Goal: Task Accomplishment & Management: Use online tool/utility

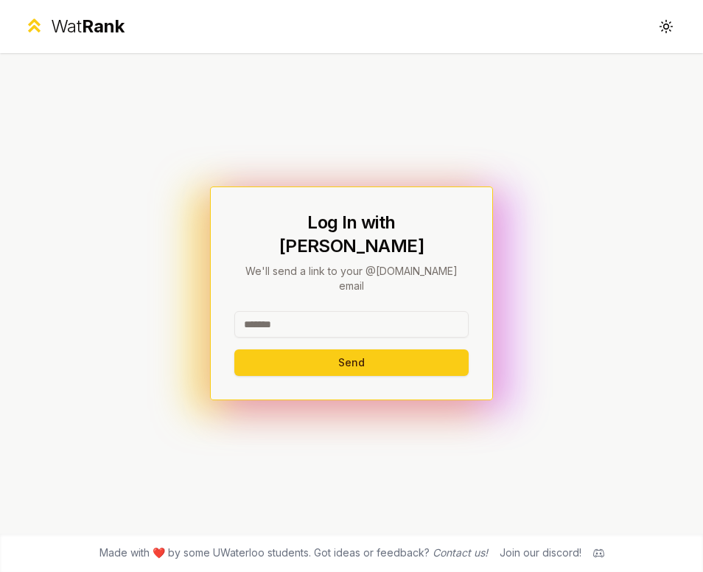
click at [307, 311] on input at bounding box center [351, 324] width 234 height 27
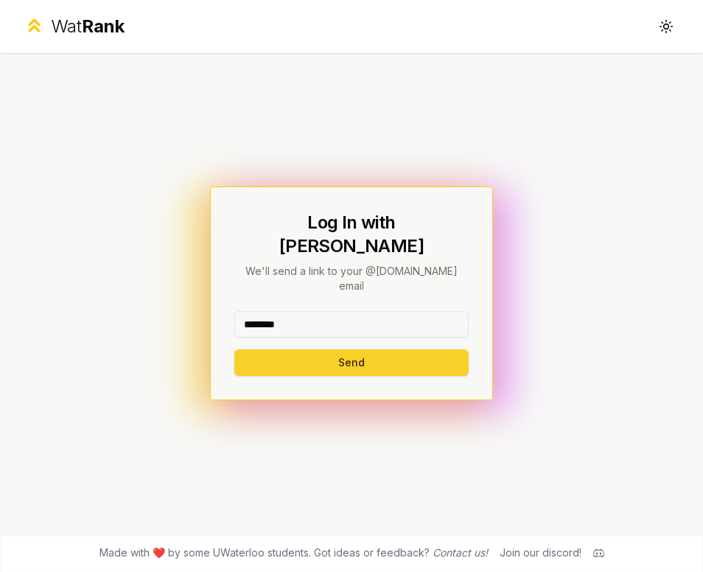
type input "********"
click at [282, 350] on button "Send" at bounding box center [351, 363] width 234 height 27
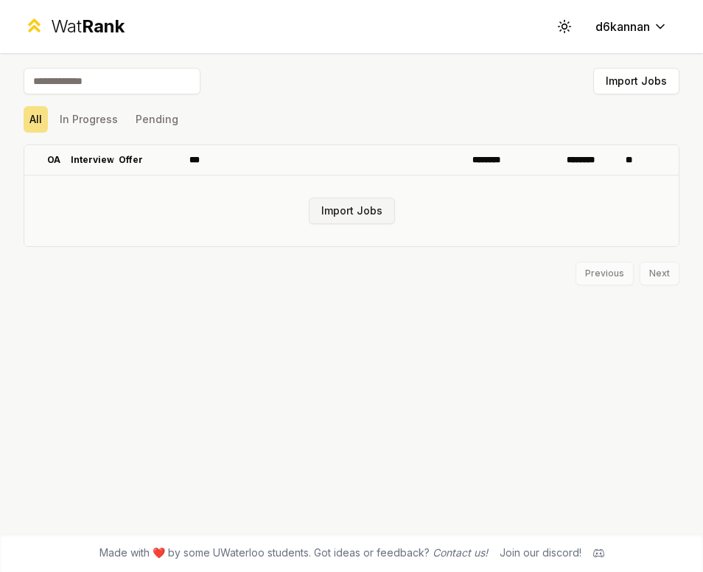
click at [348, 212] on button "Import Jobs" at bounding box center [352, 211] width 86 height 27
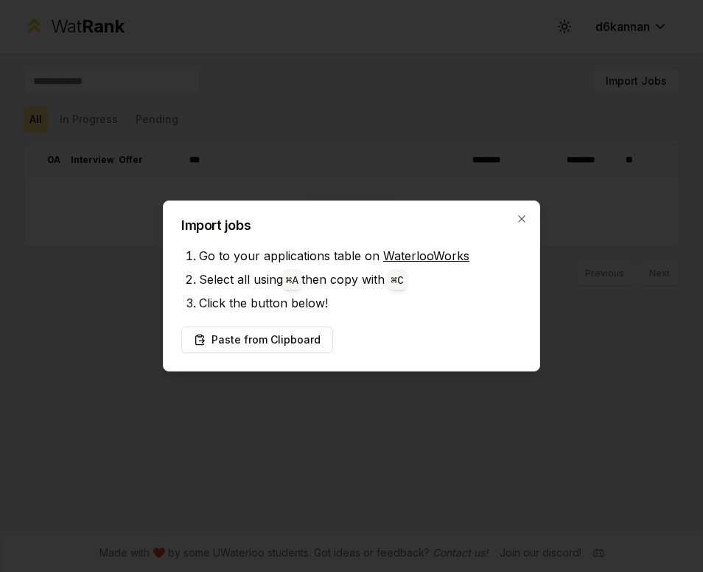
click at [300, 320] on div "Import jobs Go to your applications table on WaterlooWorks Select all using ⌘ A…" at bounding box center [352, 286] width 378 height 171
click at [303, 340] on button "Paste from Clipboard" at bounding box center [257, 340] width 152 height 27
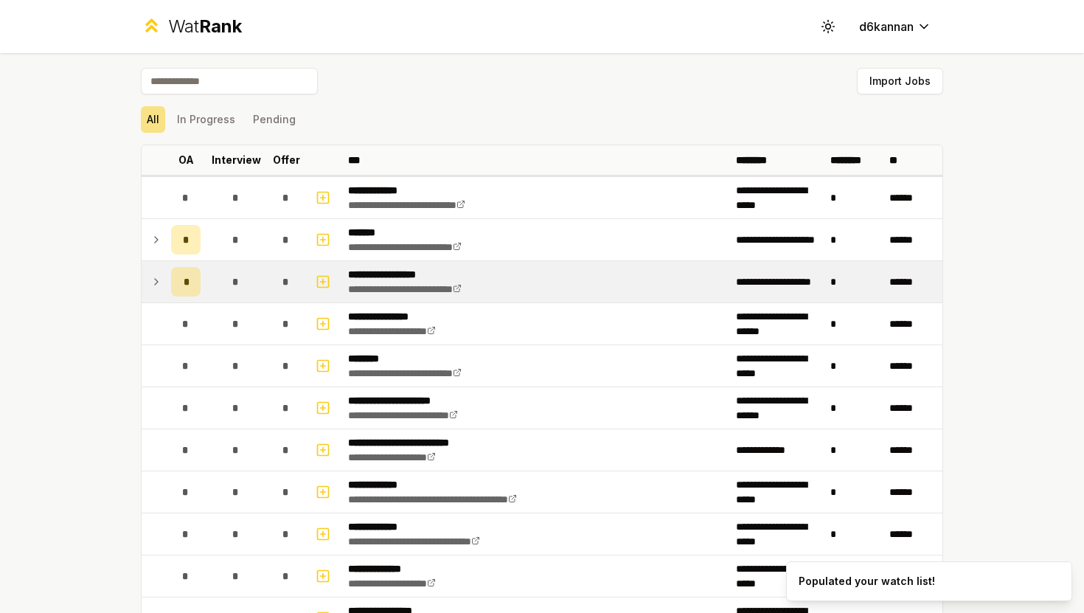
click at [187, 284] on span "*" at bounding box center [186, 281] width 4 height 15
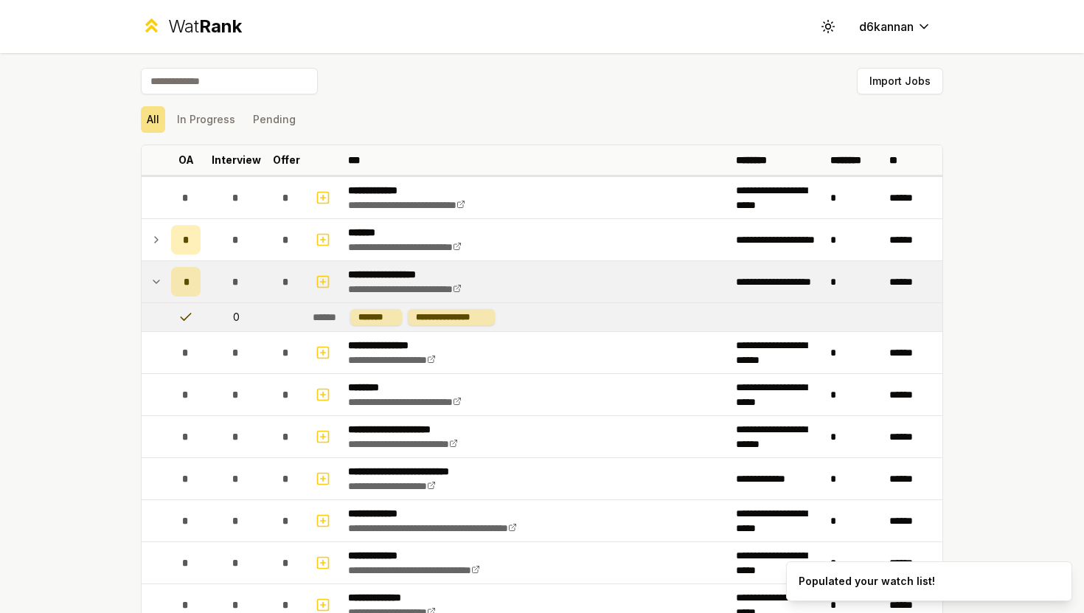
click at [186, 269] on div "*" at bounding box center [185, 281] width 29 height 29
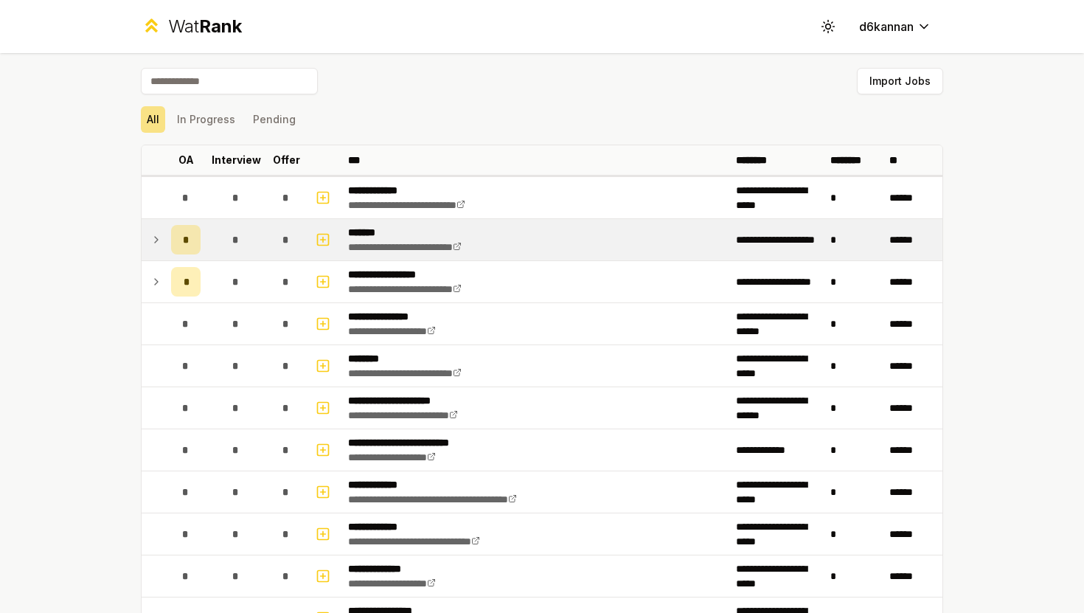
click at [176, 228] on div "*" at bounding box center [185, 239] width 29 height 29
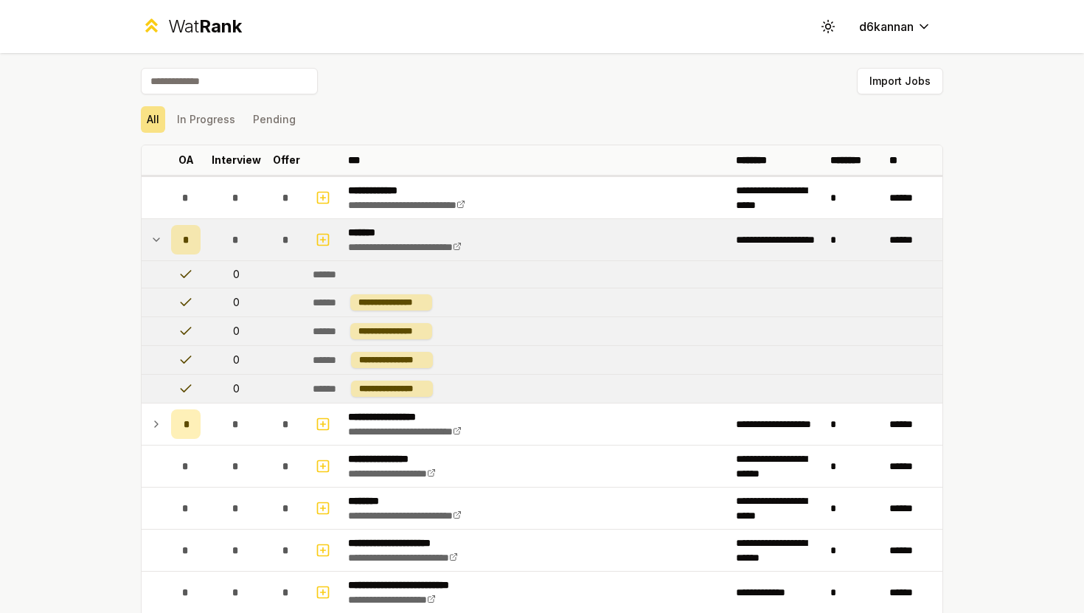
click at [184, 222] on td "*" at bounding box center [185, 239] width 41 height 41
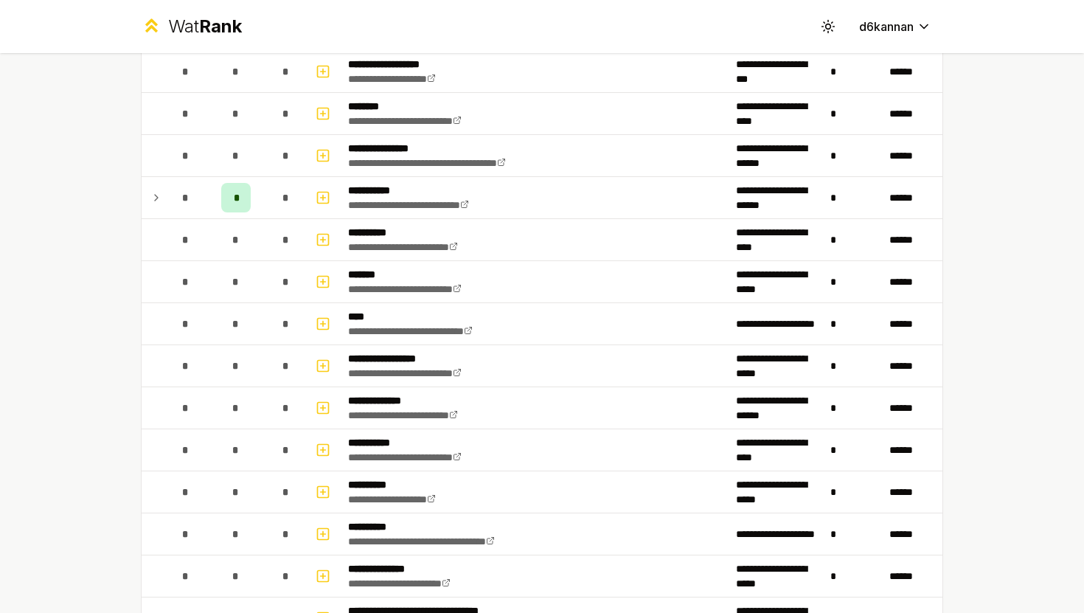
scroll to position [1169, 0]
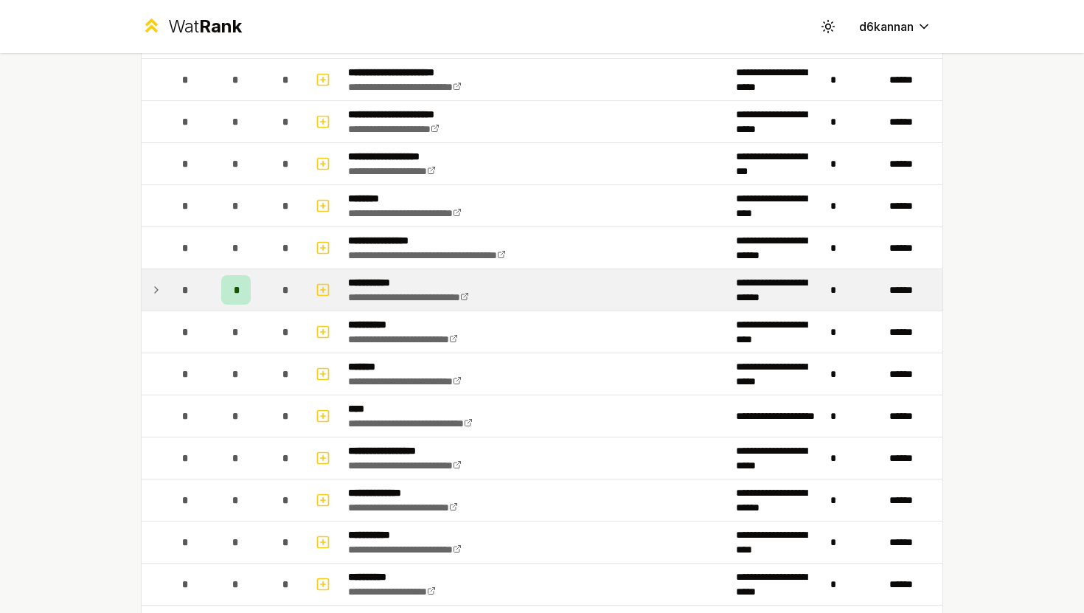
click at [232, 290] on div "*" at bounding box center [235, 289] width 29 height 29
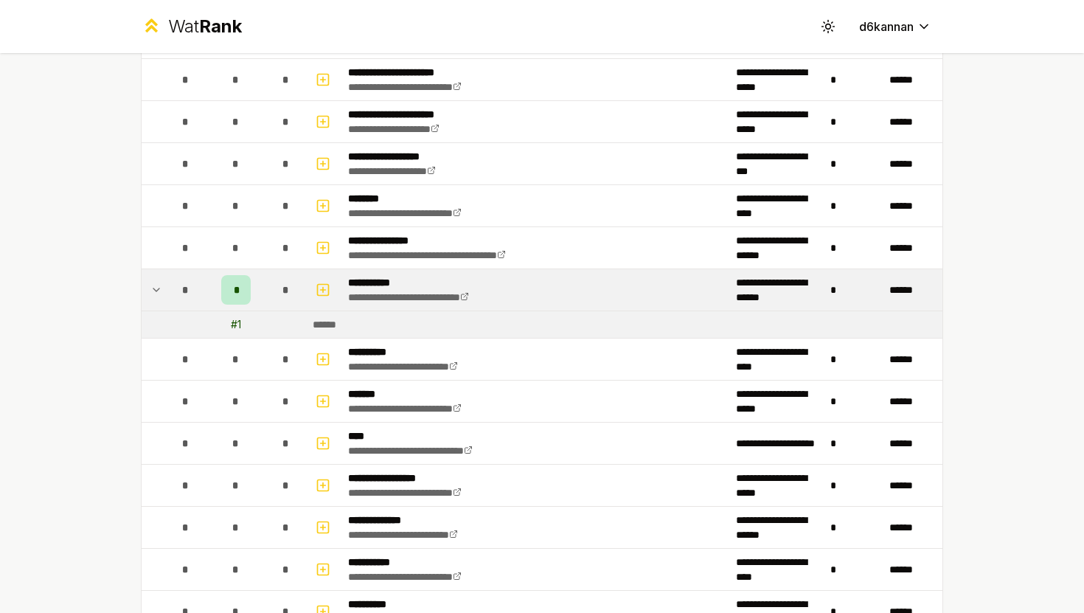
click at [229, 291] on div "*" at bounding box center [235, 289] width 29 height 29
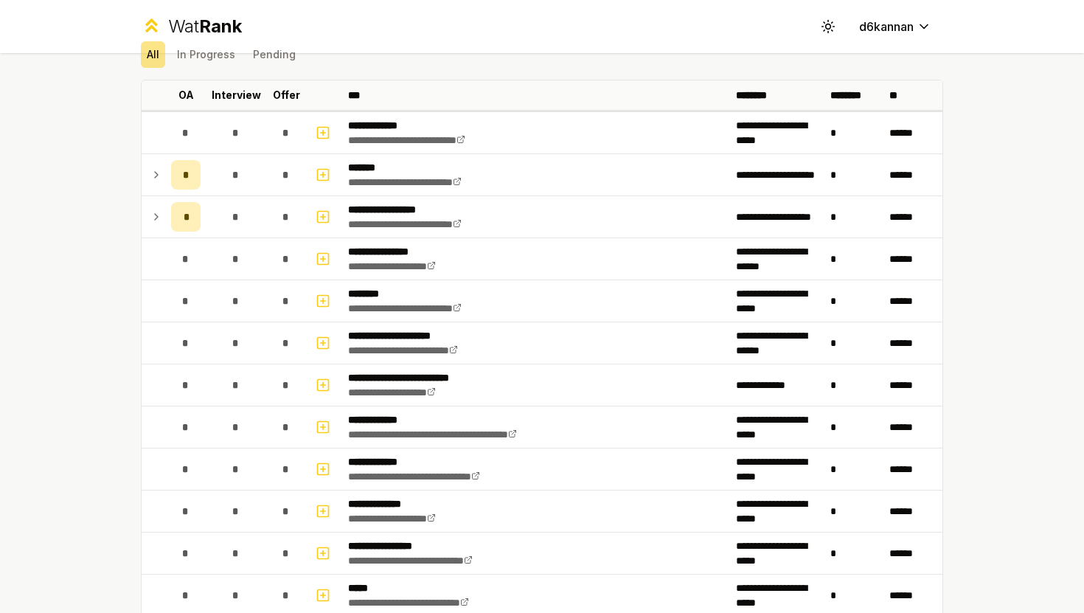
scroll to position [44, 0]
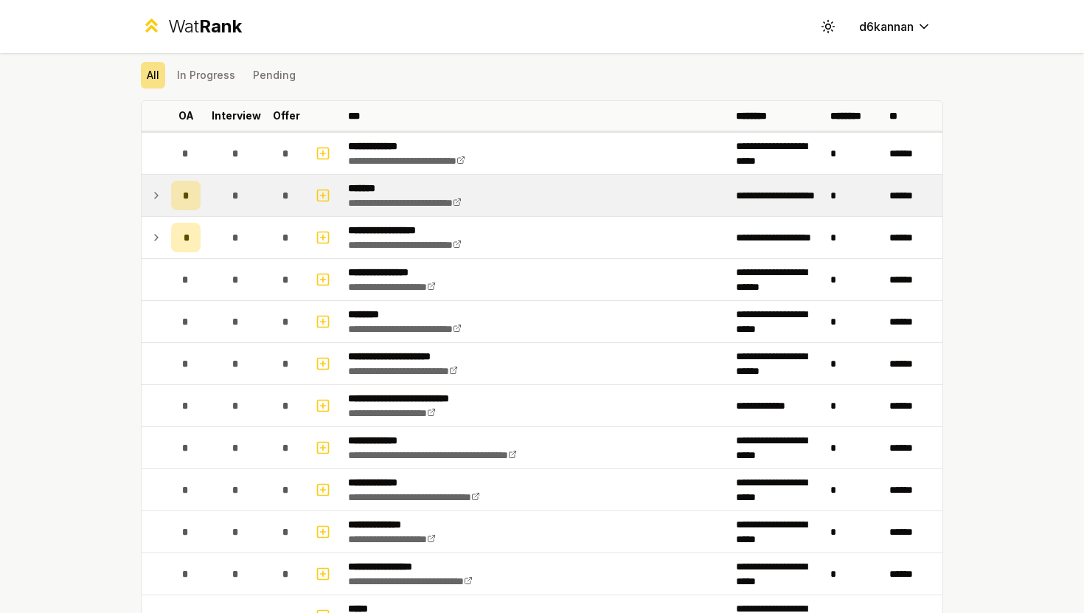
click at [170, 199] on td "*" at bounding box center [185, 195] width 41 height 41
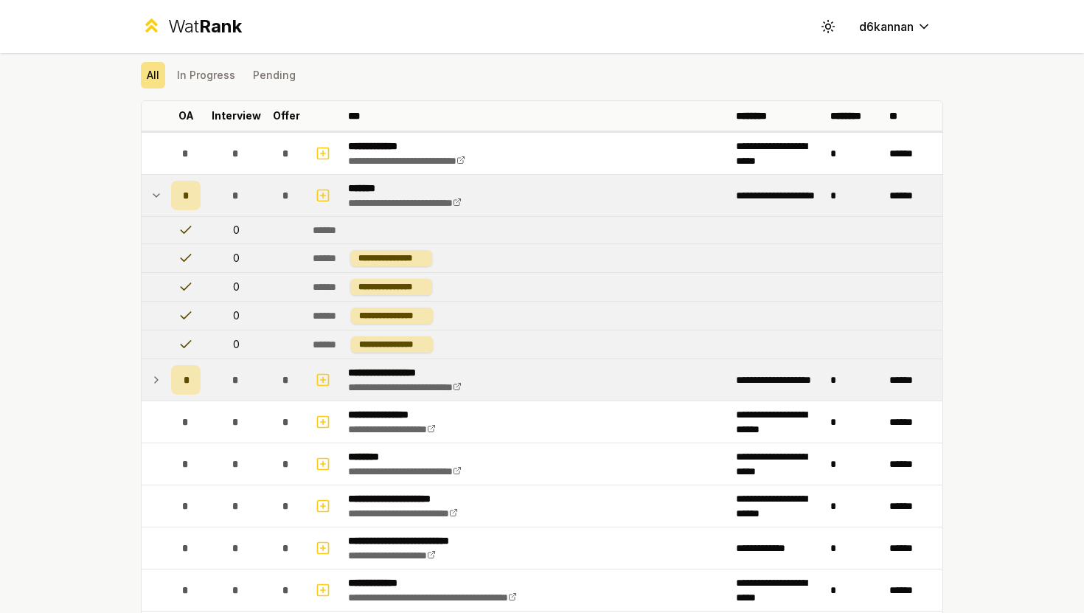
click at [195, 381] on div "*" at bounding box center [185, 379] width 29 height 29
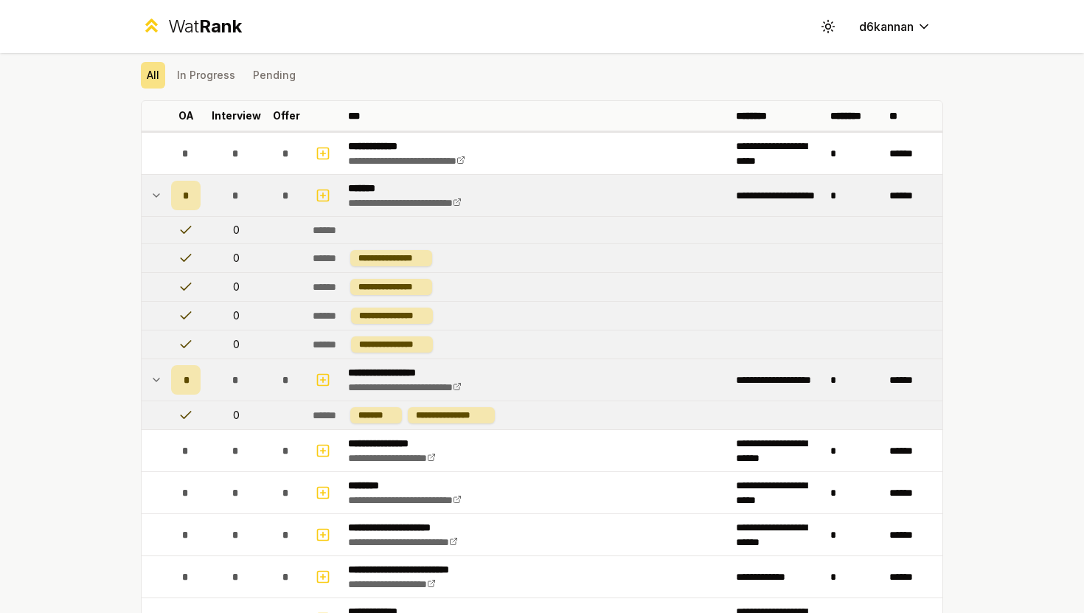
click at [192, 381] on div "*" at bounding box center [185, 379] width 29 height 29
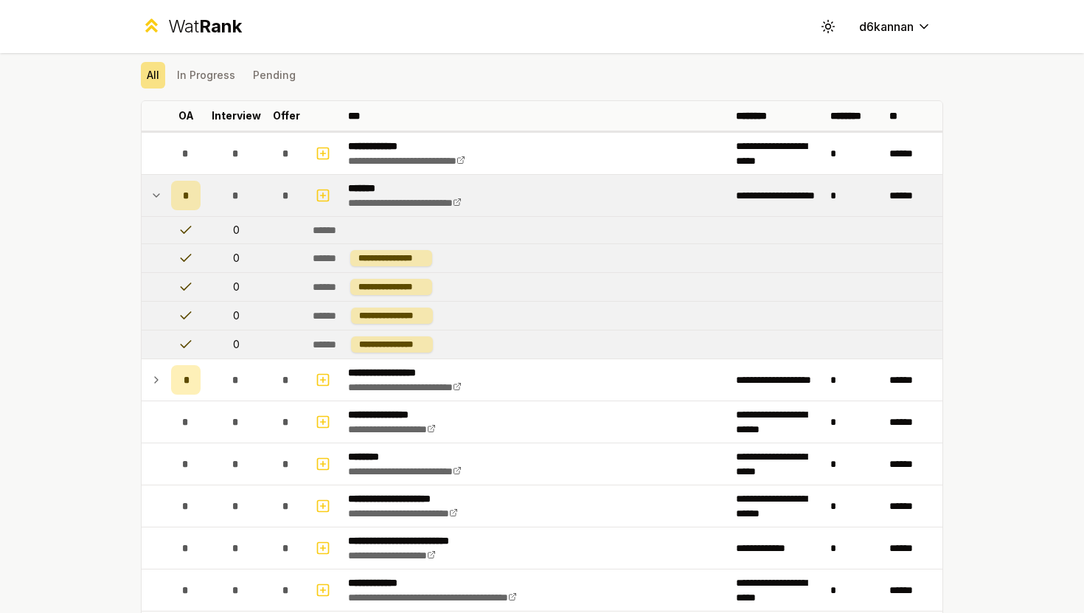
click at [173, 198] on div "*" at bounding box center [185, 195] width 29 height 29
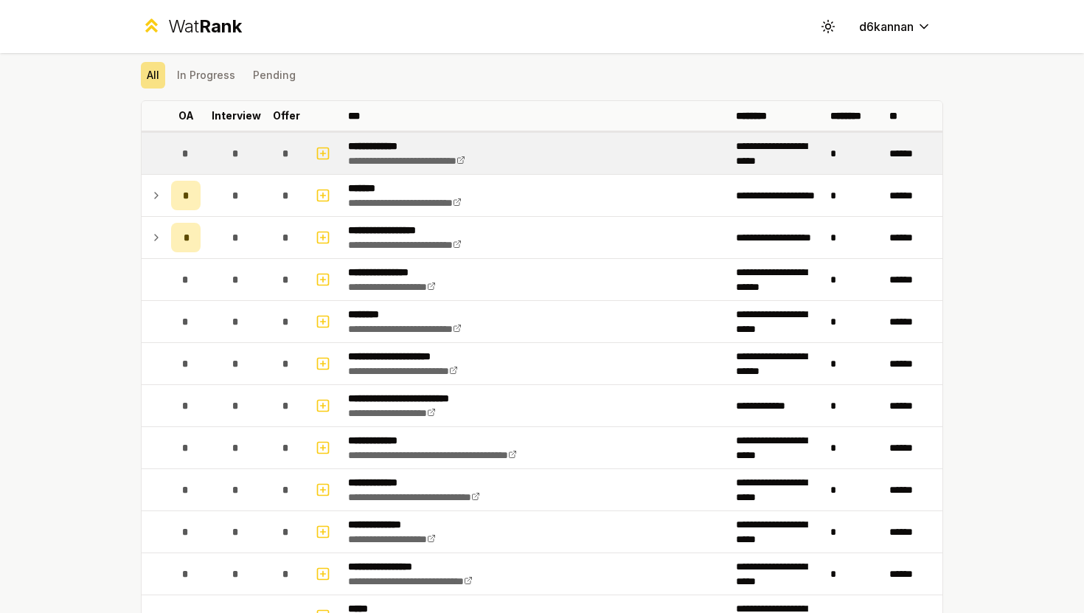
click at [247, 161] on div "*" at bounding box center [235, 153] width 29 height 29
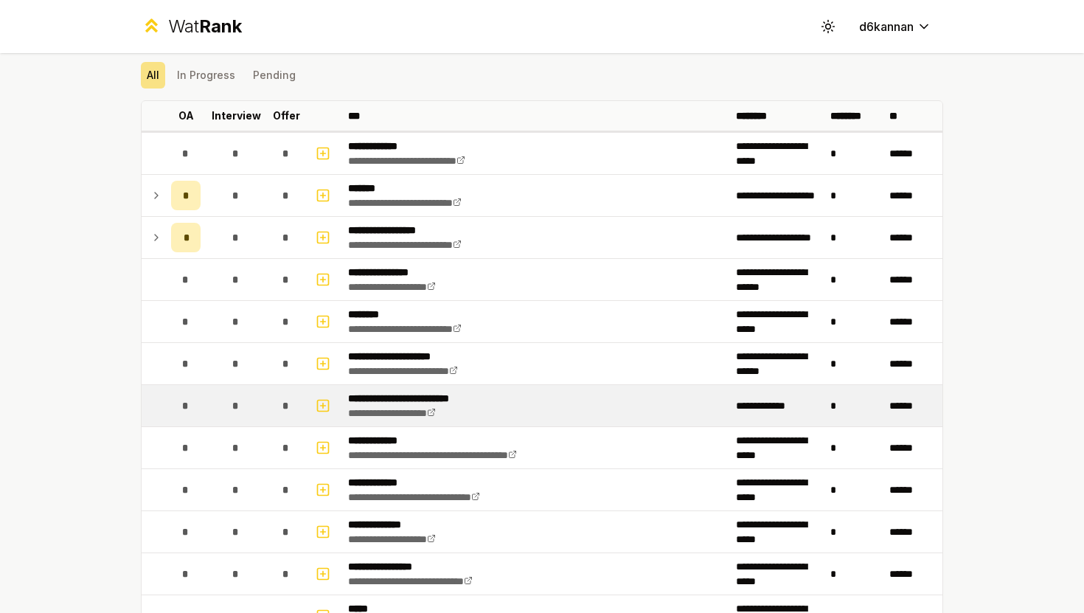
scroll to position [125, 0]
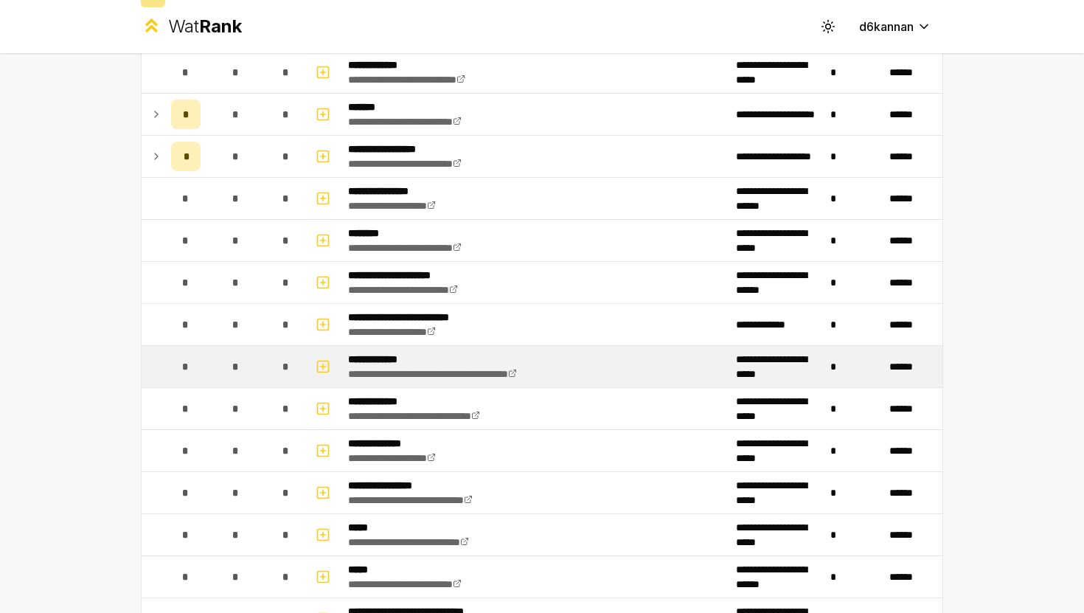
click at [233, 356] on div "*" at bounding box center [235, 366] width 29 height 29
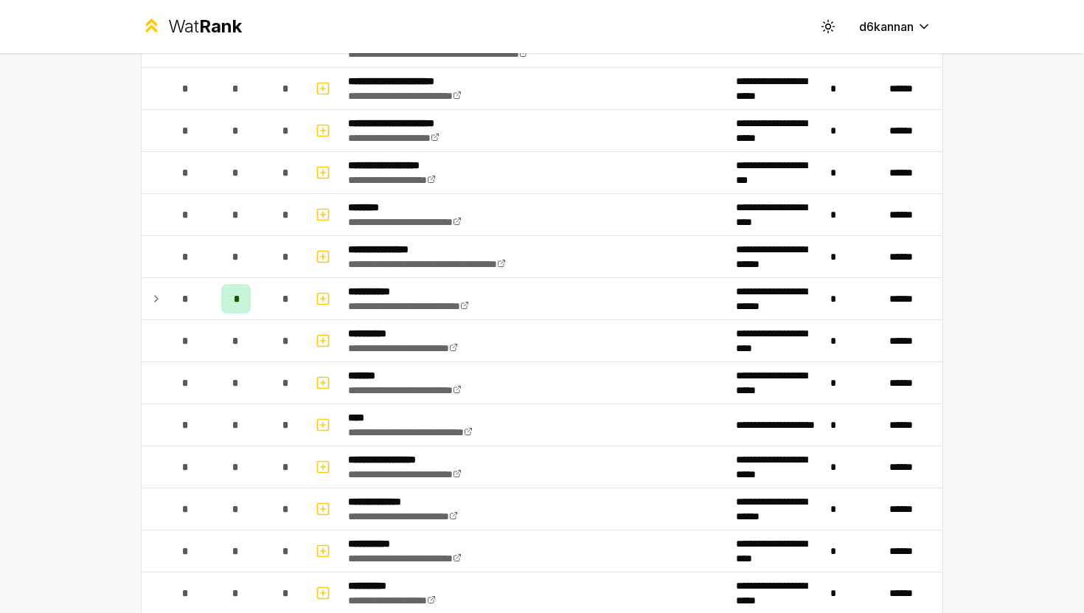
scroll to position [1279, 0]
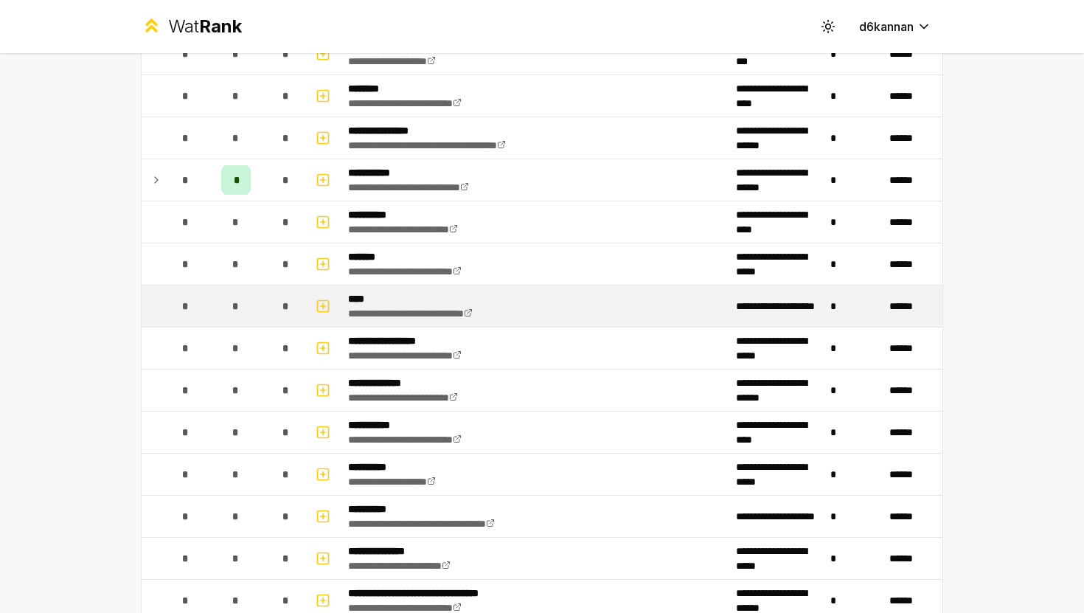
click at [212, 310] on td "*" at bounding box center [235, 305] width 59 height 41
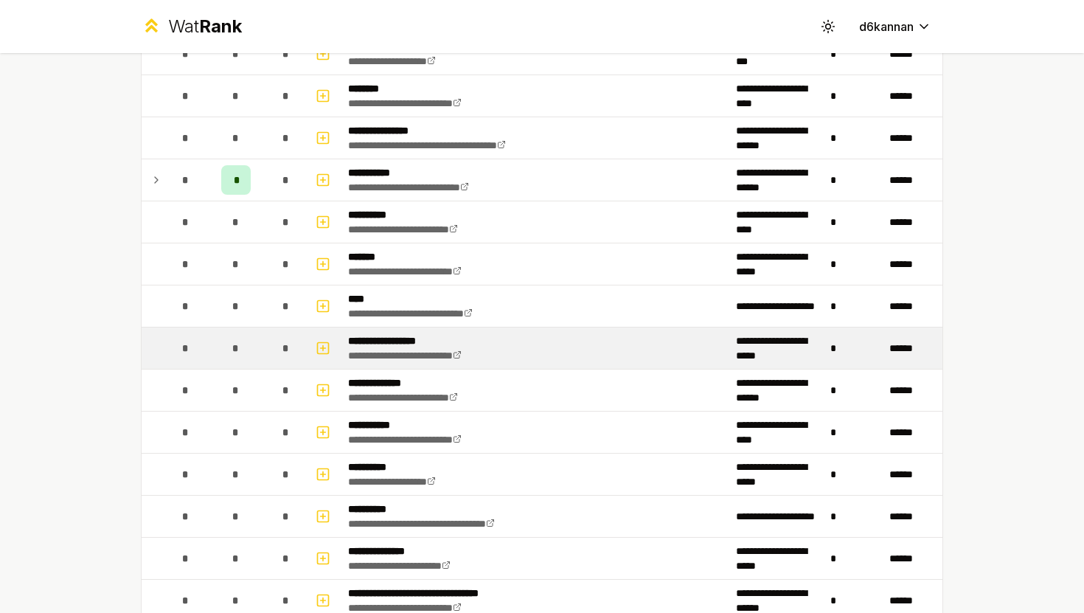
click at [218, 365] on td "*" at bounding box center [235, 347] width 59 height 41
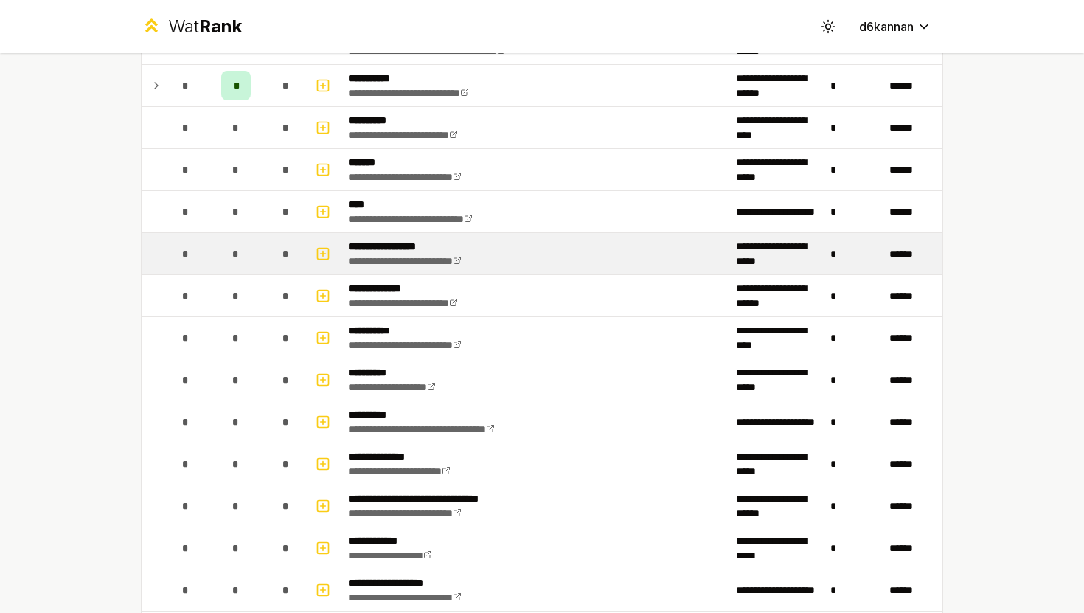
click at [218, 365] on td "*" at bounding box center [235, 379] width 59 height 41
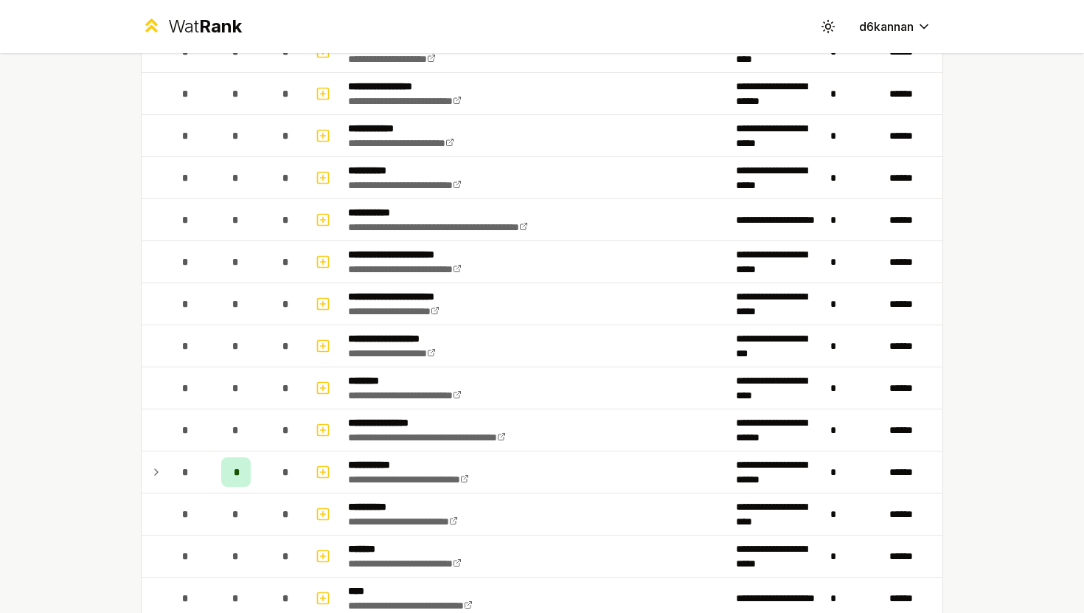
scroll to position [1023, 0]
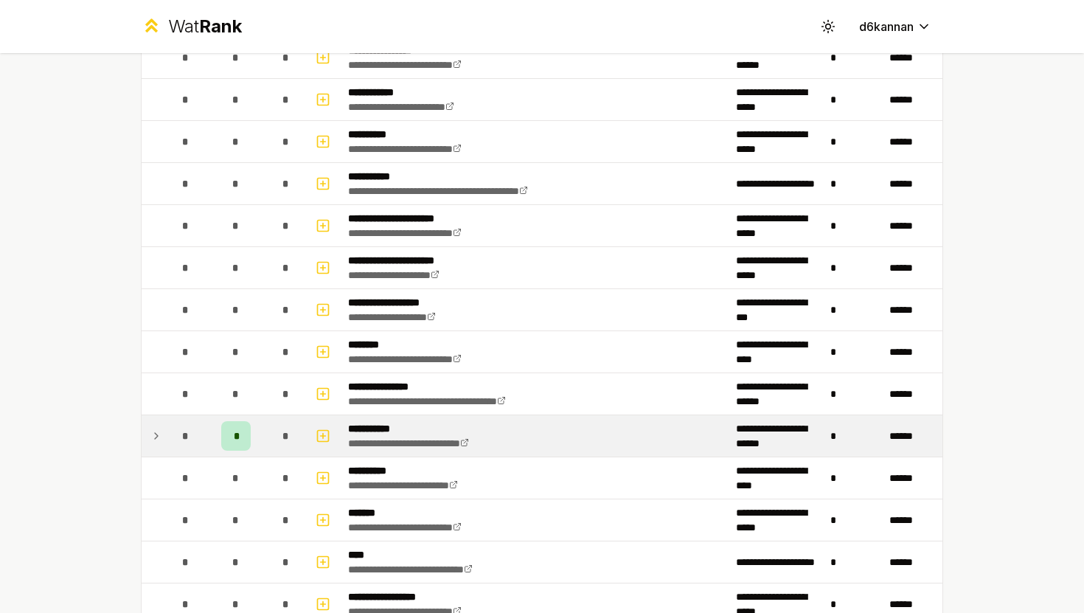
click at [236, 423] on div "*" at bounding box center [235, 435] width 29 height 29
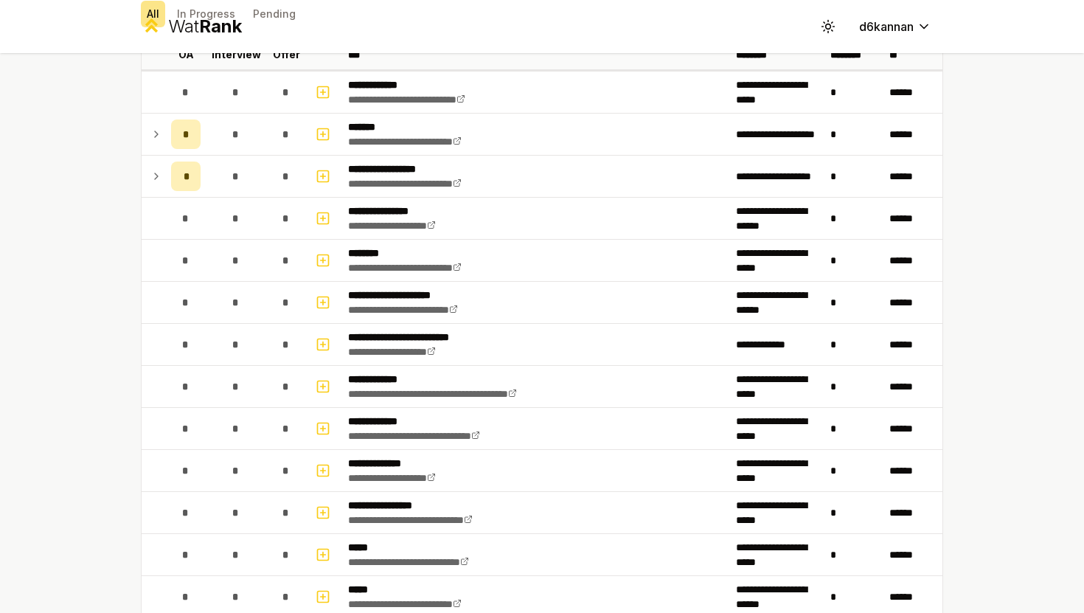
scroll to position [104, 0]
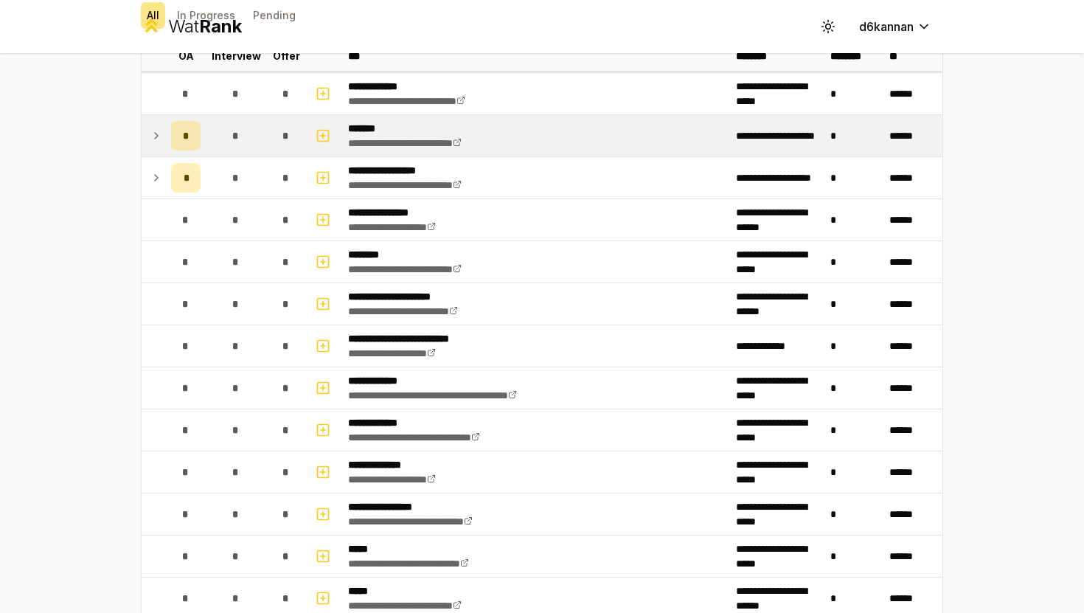
click at [170, 149] on td "*" at bounding box center [185, 135] width 41 height 41
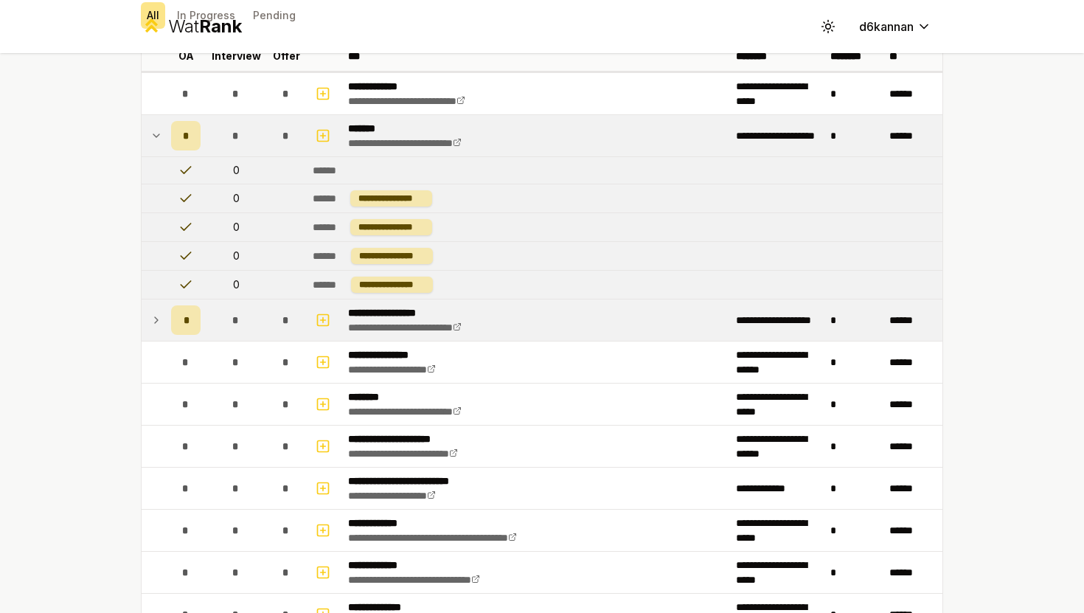
click at [176, 315] on div "*" at bounding box center [185, 319] width 29 height 29
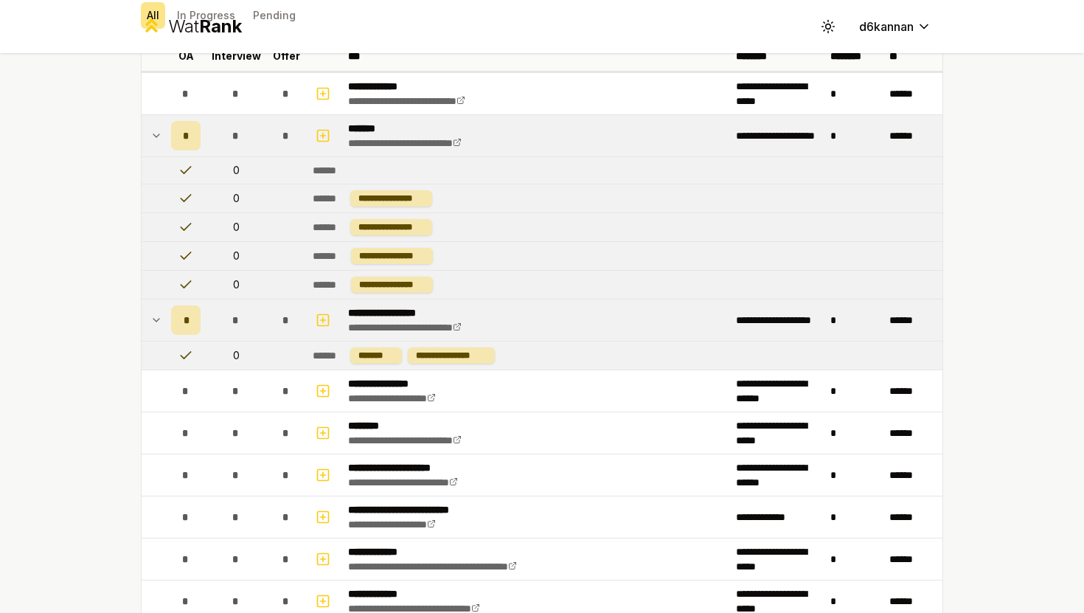
click at [183, 361] on icon at bounding box center [185, 355] width 15 height 15
click at [183, 358] on icon at bounding box center [186, 355] width 10 height 7
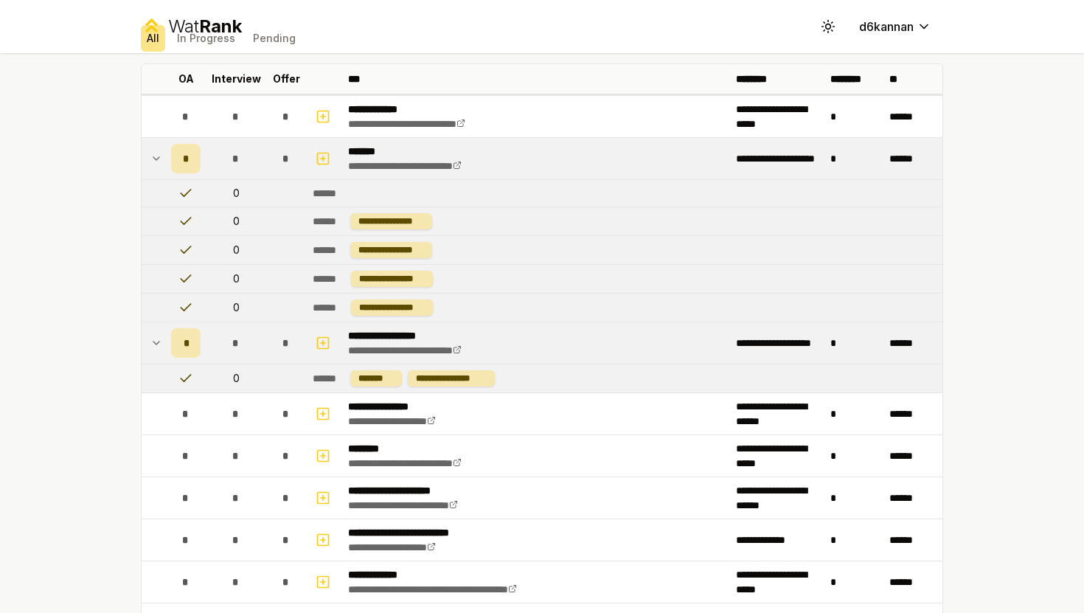
scroll to position [60, 0]
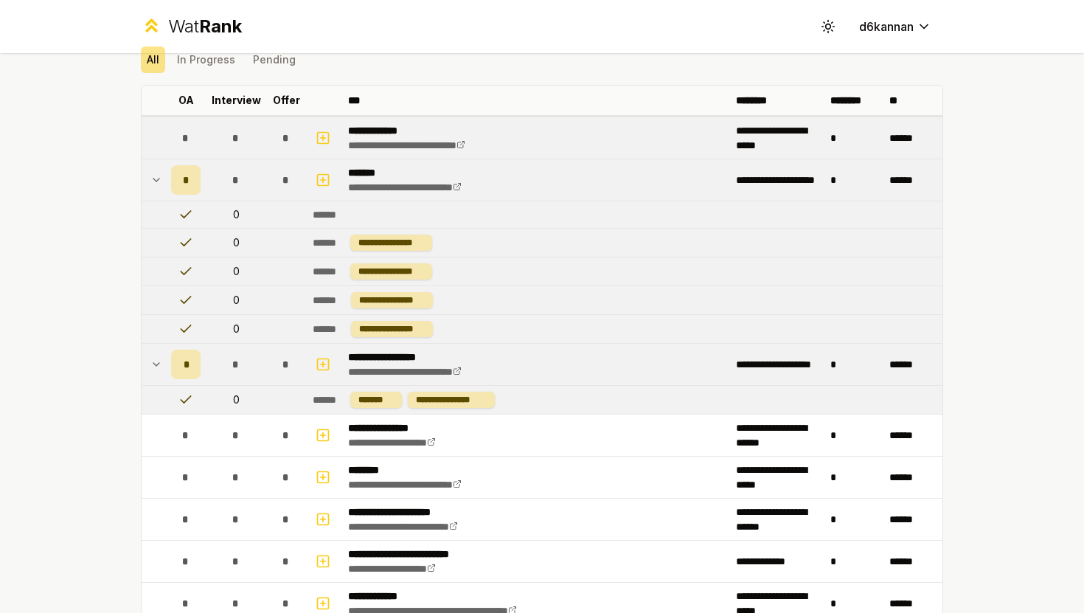
click at [207, 125] on td "*" at bounding box center [235, 137] width 59 height 41
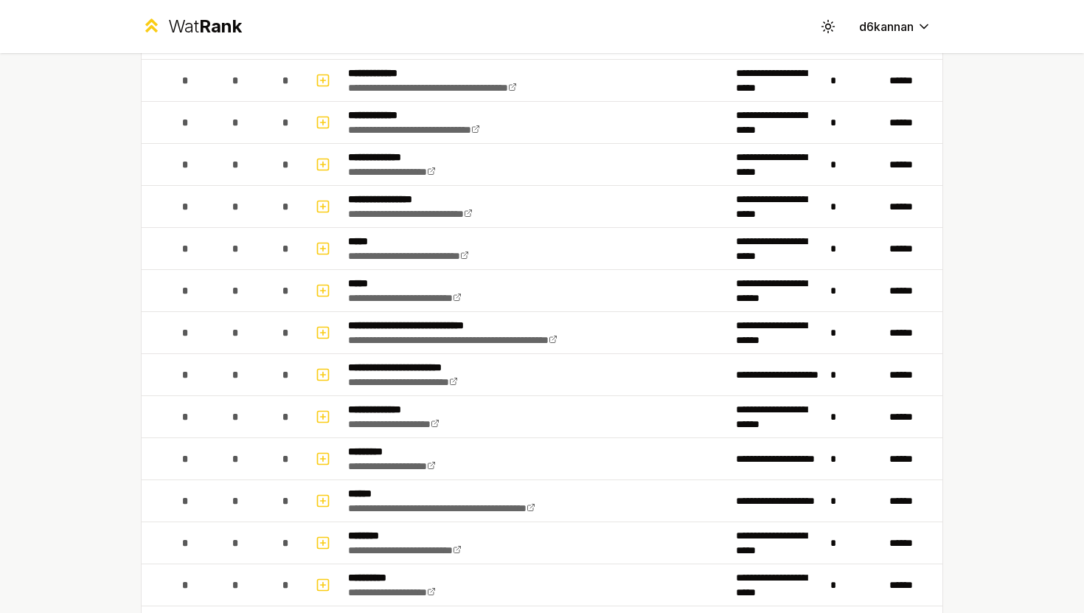
scroll to position [585, 0]
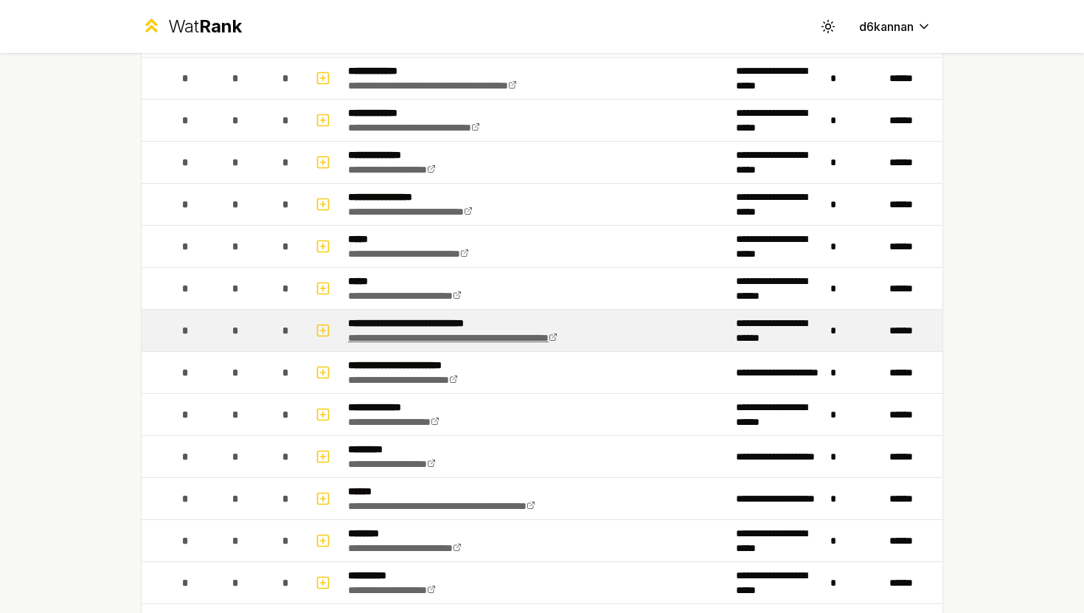
click at [509, 333] on link "**********" at bounding box center [452, 338] width 209 height 10
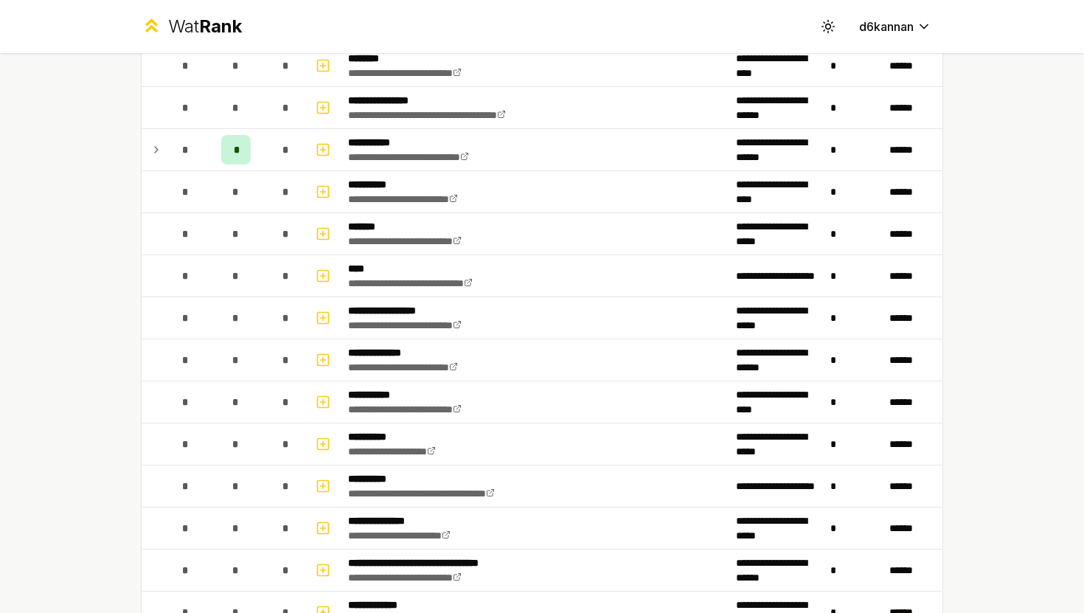
scroll to position [1302, 0]
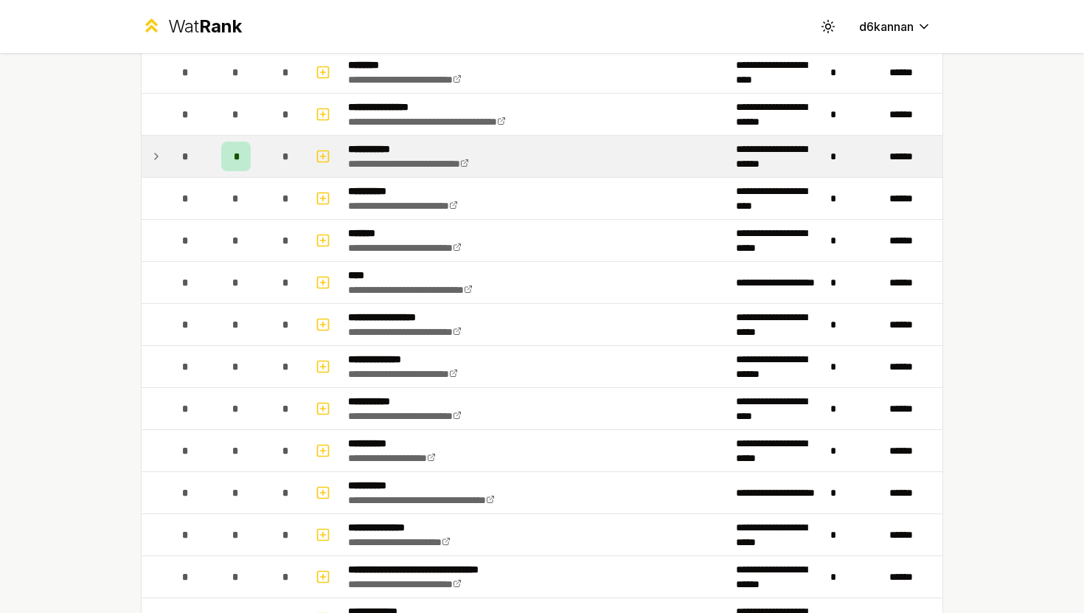
click at [234, 158] on span "*" at bounding box center [236, 156] width 4 height 15
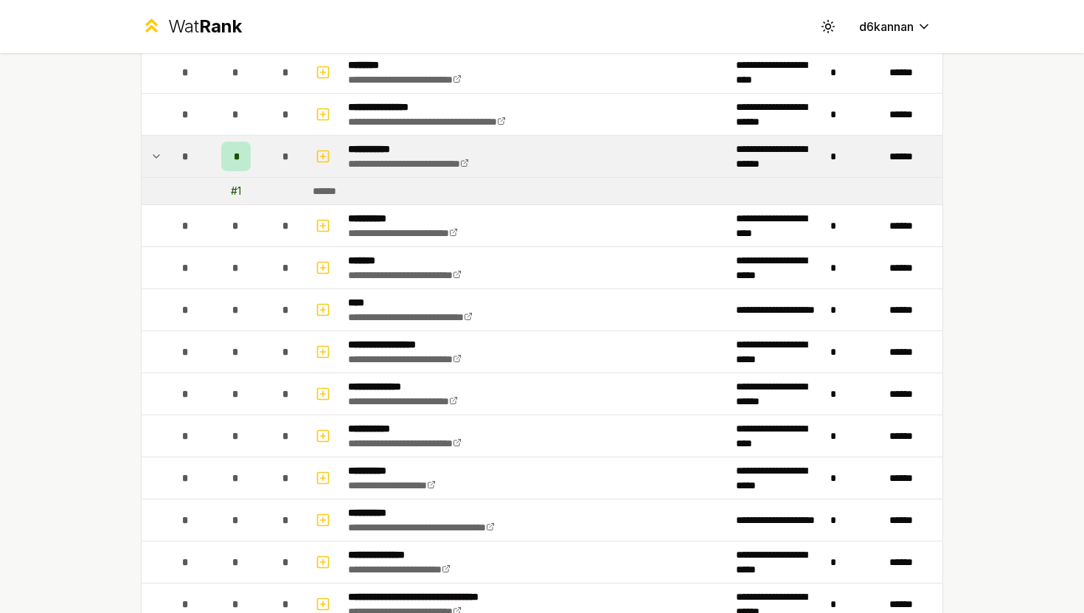
click at [252, 187] on td "# 1" at bounding box center [235, 191] width 59 height 27
click at [300, 188] on td at bounding box center [285, 191] width 41 height 27
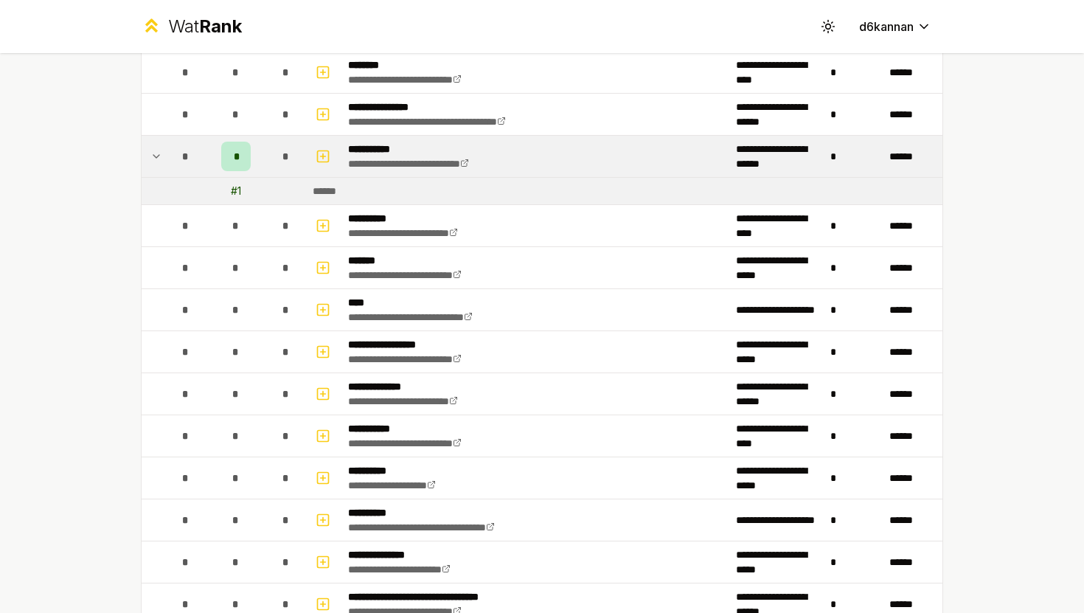
click at [300, 188] on td at bounding box center [285, 191] width 41 height 27
